Goal: Transaction & Acquisition: Subscribe to service/newsletter

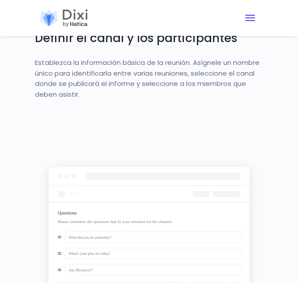
scroll to position [1482, 0]
click at [252, 14] on span "Cambiar navegación" at bounding box center [250, 18] width 14 height 14
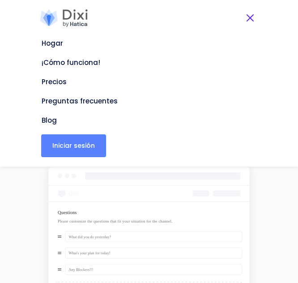
click at [83, 144] on font "Iniciar sesión" at bounding box center [73, 145] width 42 height 9
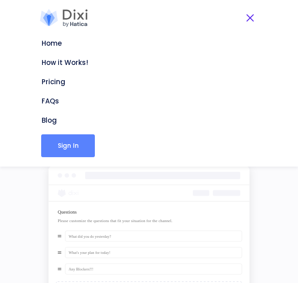
scroll to position [1384, 0]
click at [17, 199] on section "How Dixi works! Dixi integrates with Slack, giving you a one stop bot for async…" at bounding box center [149, 234] width 298 height 1226
click at [249, 18] on span "Toggle navigation" at bounding box center [250, 18] width 8 height 8
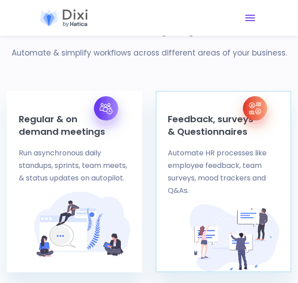
scroll to position [520, 0]
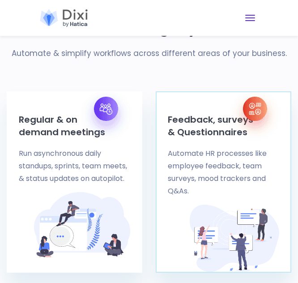
click at [188, 149] on p "Automate HR processes like employee feedback, team surveys, mood trackers and Q…" at bounding box center [223, 172] width 111 height 50
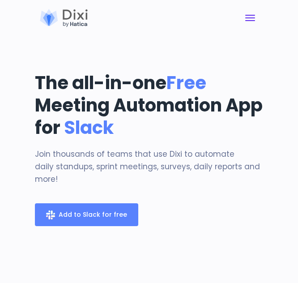
click at [70, 220] on link "Add to Slack for free" at bounding box center [86, 214] width 103 height 23
